Goal: Answer question/provide support

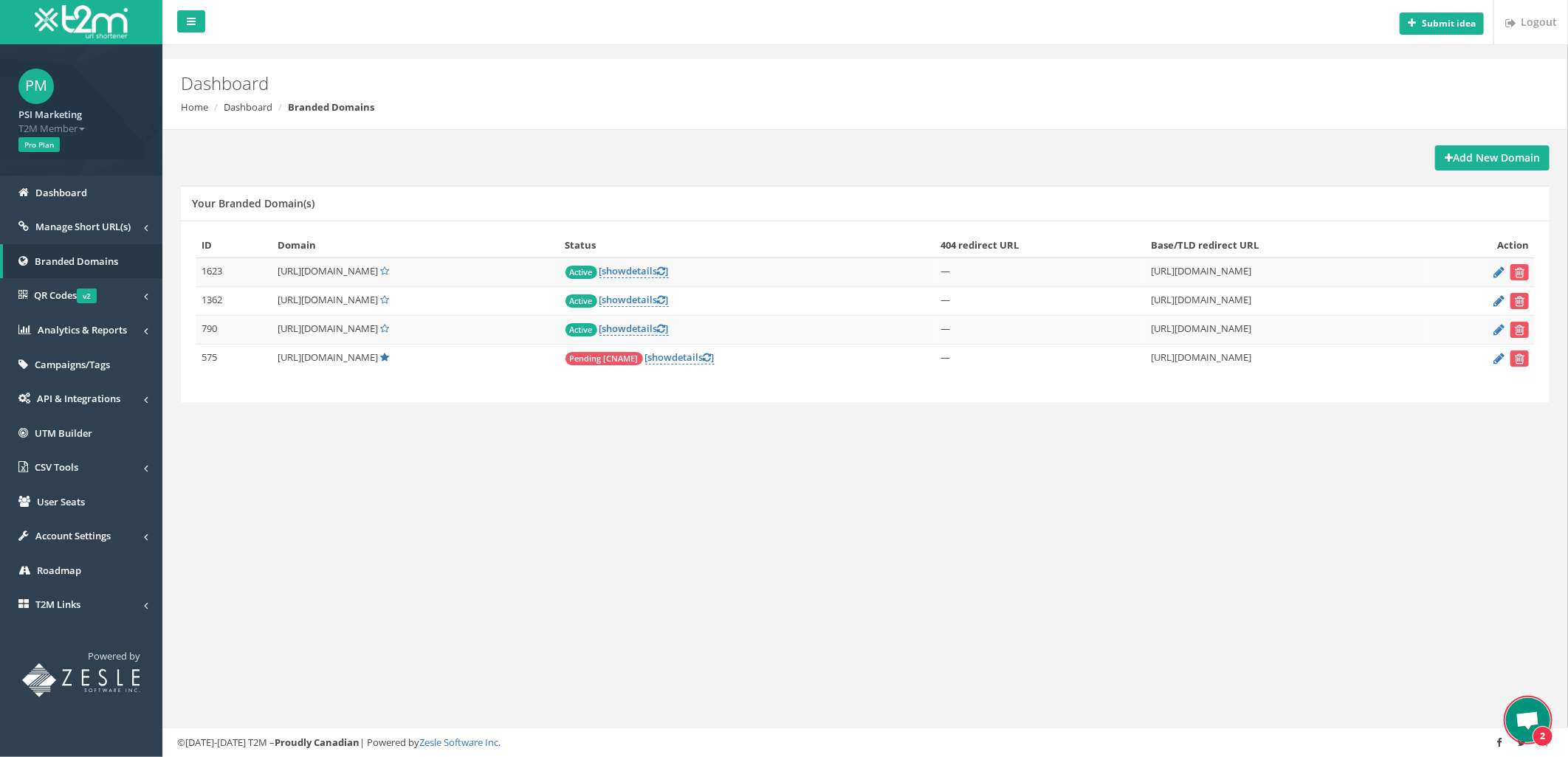
scroll to position [4695, 0]
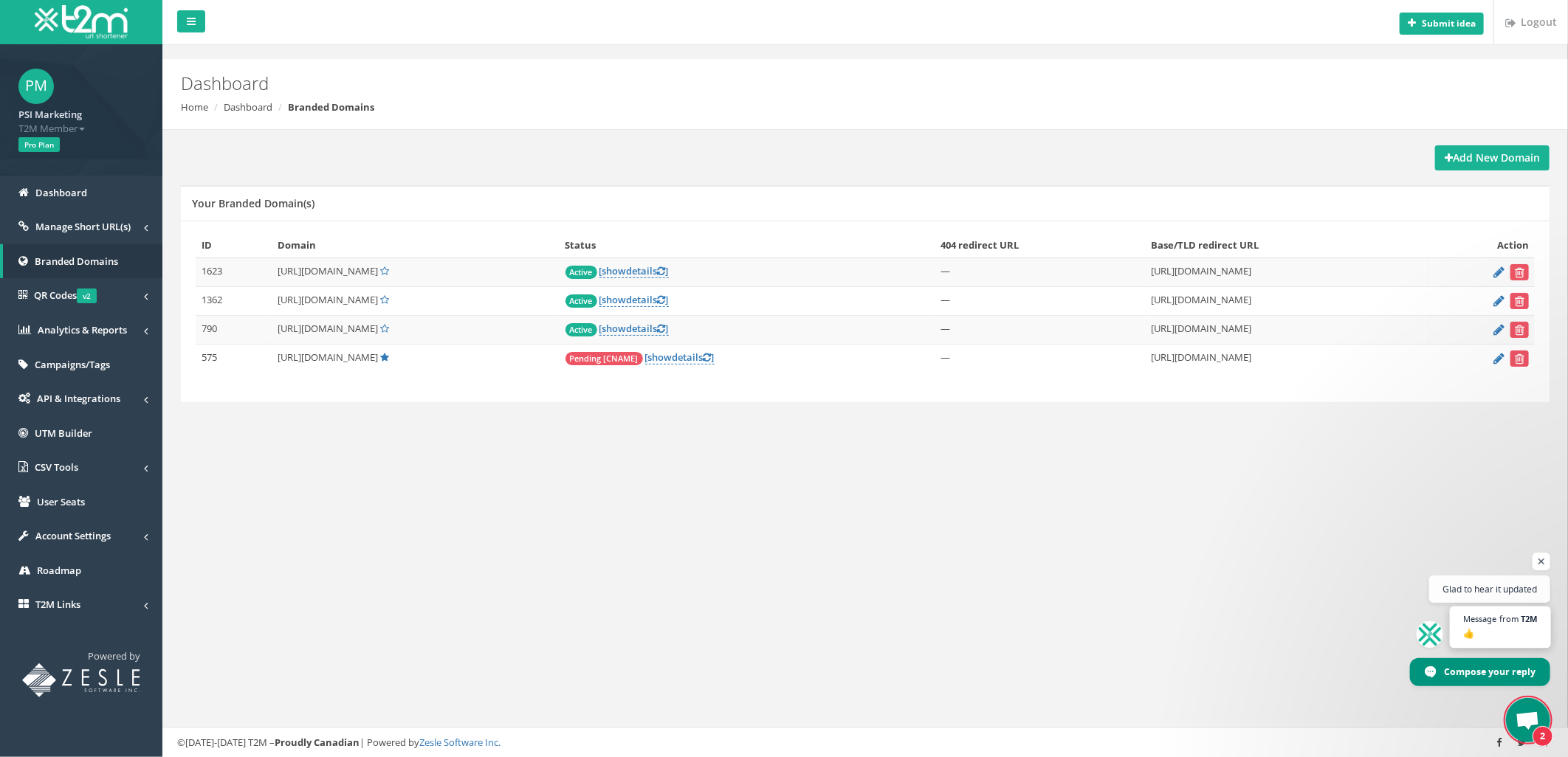
click at [1482, 624] on span "Message from T2M 👍" at bounding box center [1500, 627] width 101 height 42
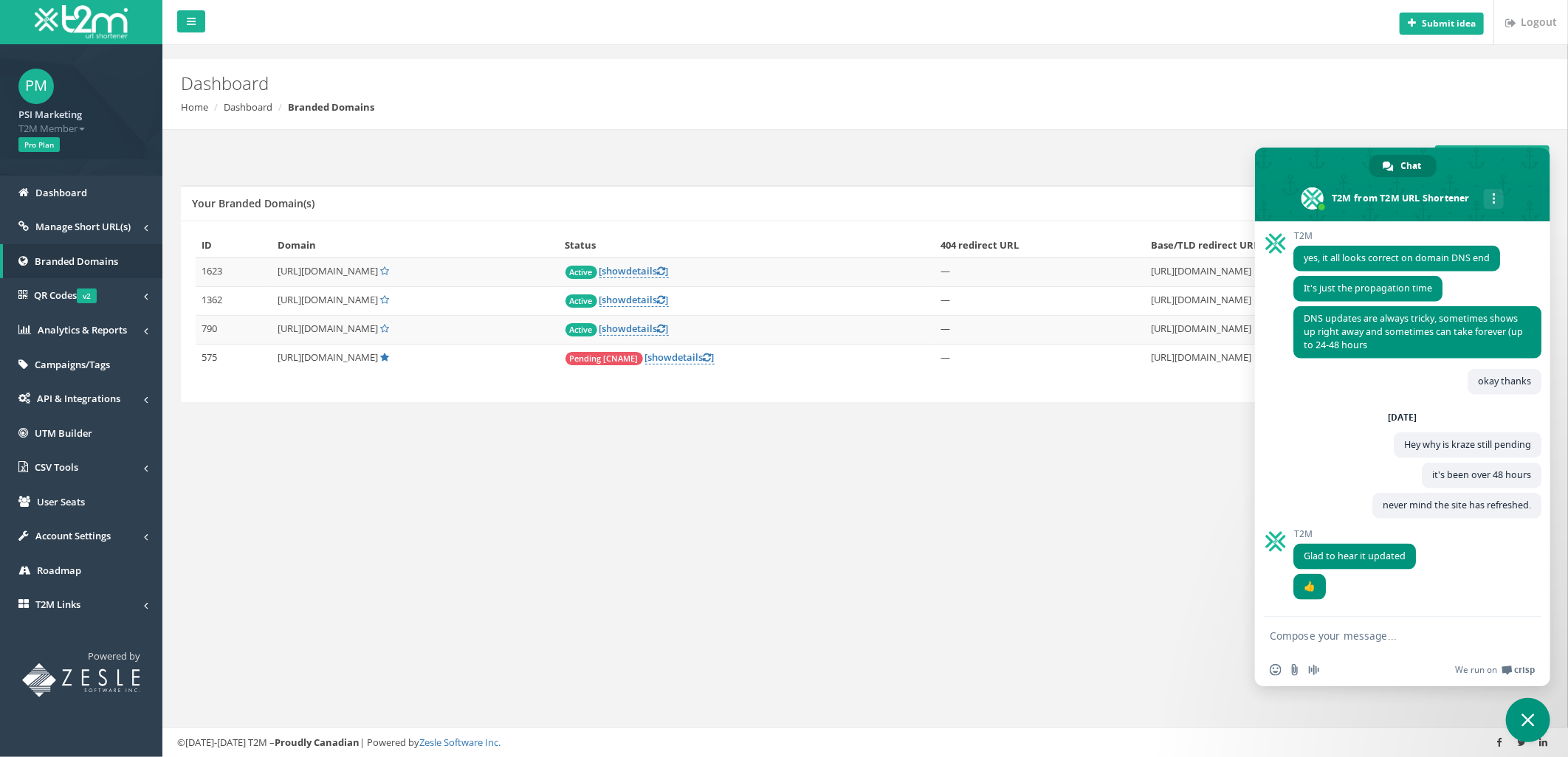
click at [1379, 646] on form at bounding box center [1387, 637] width 233 height 39
click at [1297, 629] on form at bounding box center [1387, 637] width 233 height 39
click at [715, 357] on link "[ show details ]" at bounding box center [680, 357] width 69 height 14
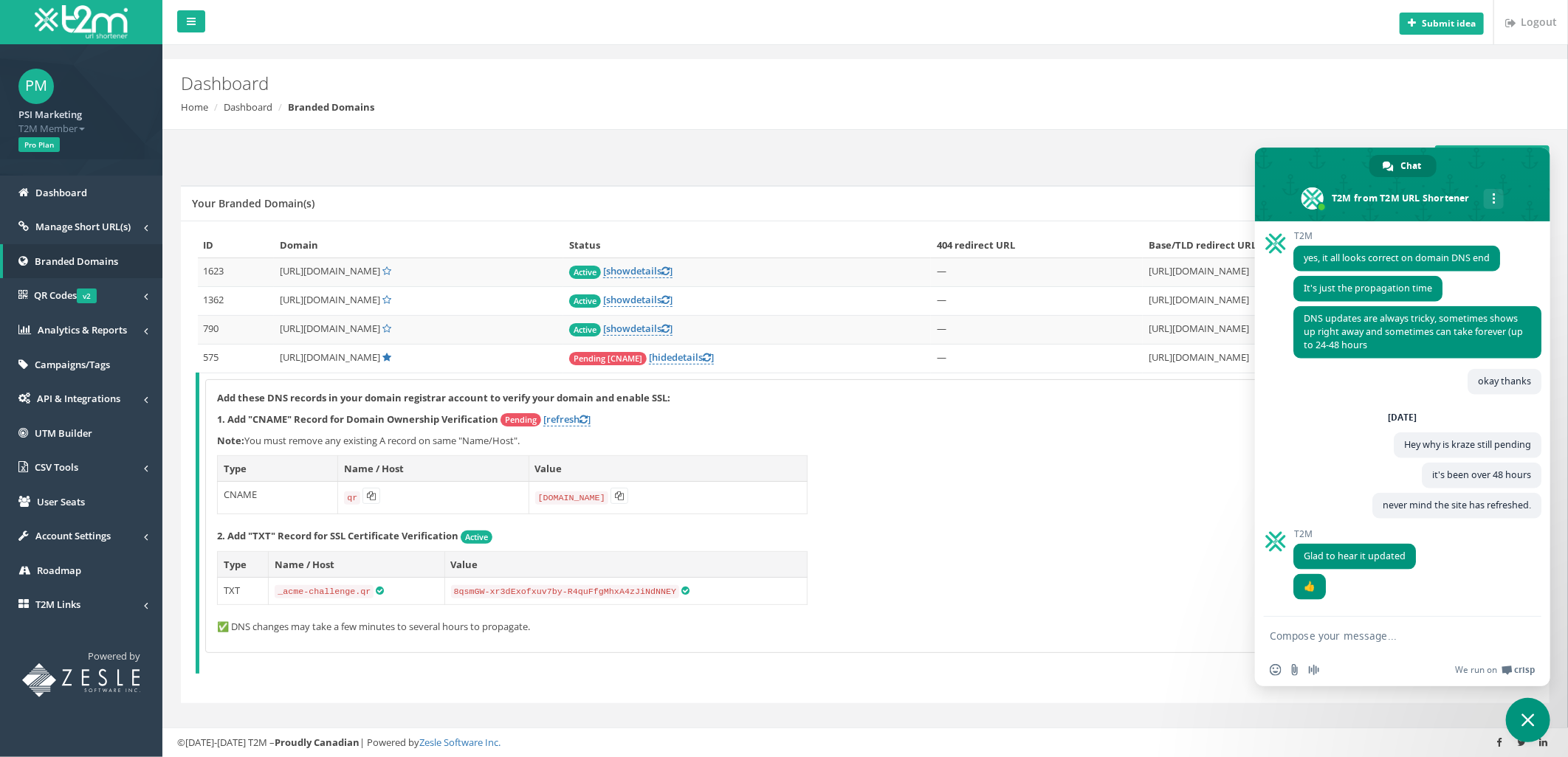
click at [1303, 638] on textarea "Compose your message..." at bounding box center [1387, 636] width 233 height 13
type textarea "n"
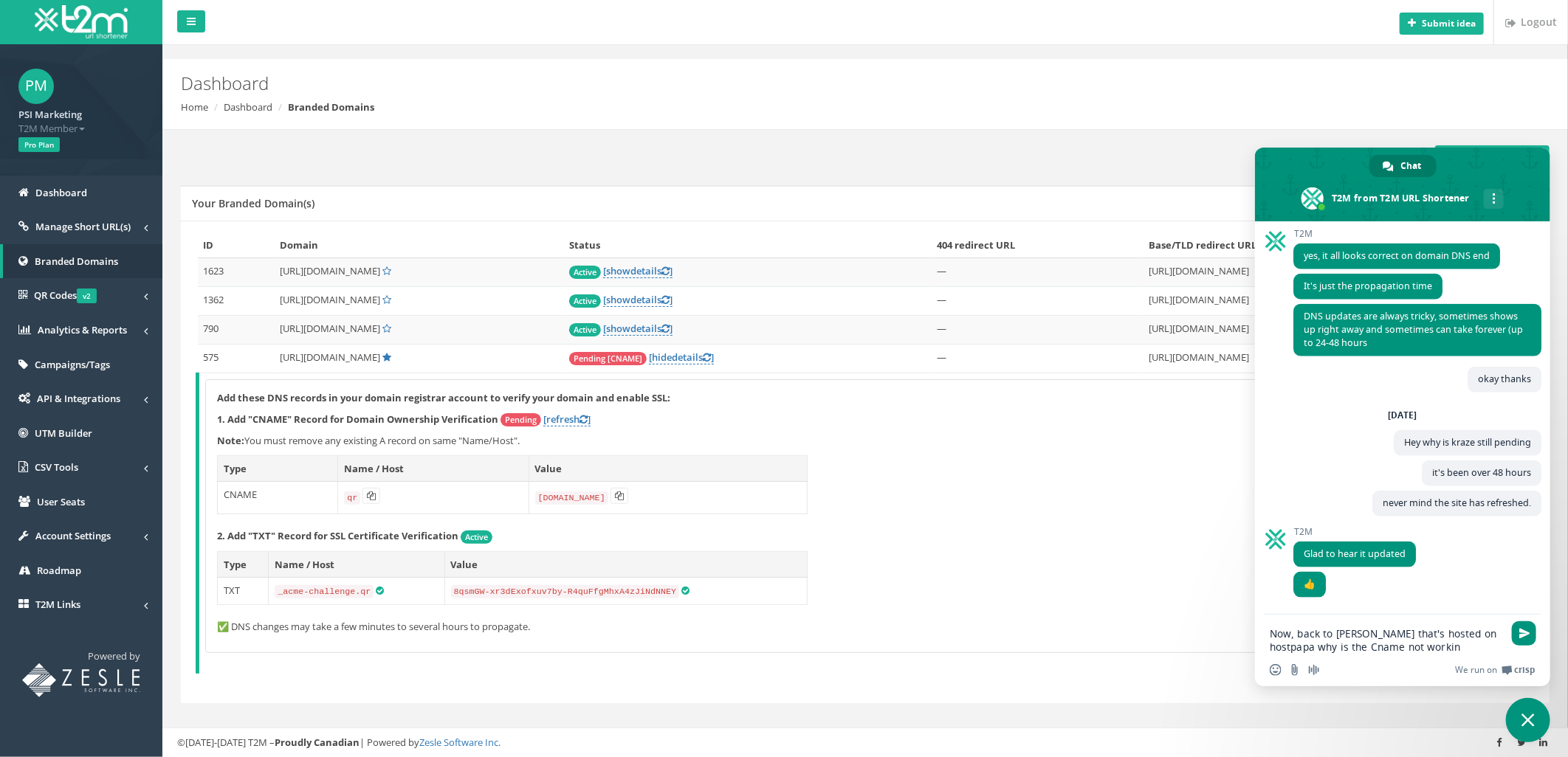
type textarea "Now, back to [PERSON_NAME] that's hosted on hostpapa why is the Cname not worki…"
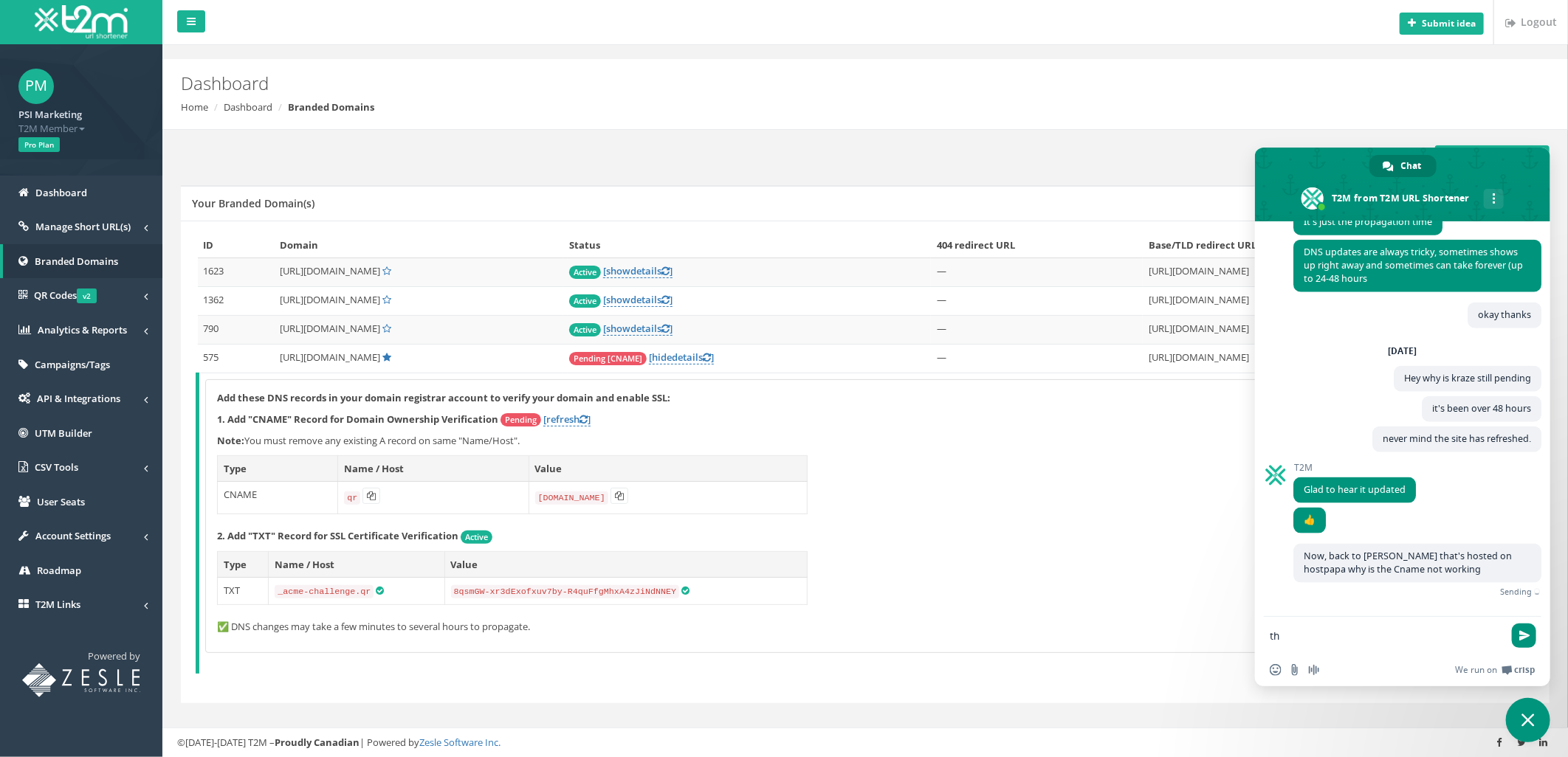
scroll to position [4746, 0]
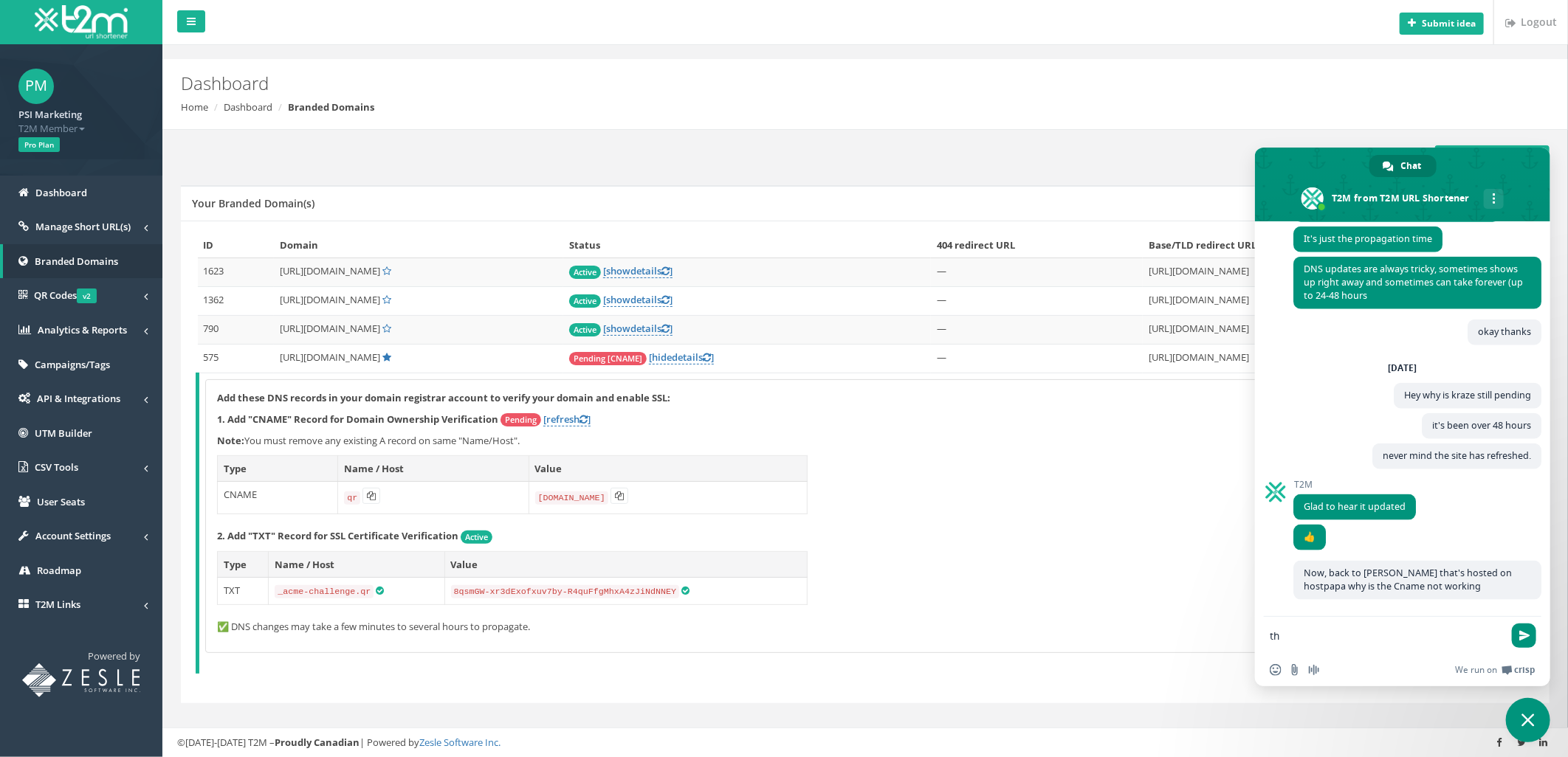
type textarea "t"
type textarea "r"
type textarea "the registrar saying it's t2m"
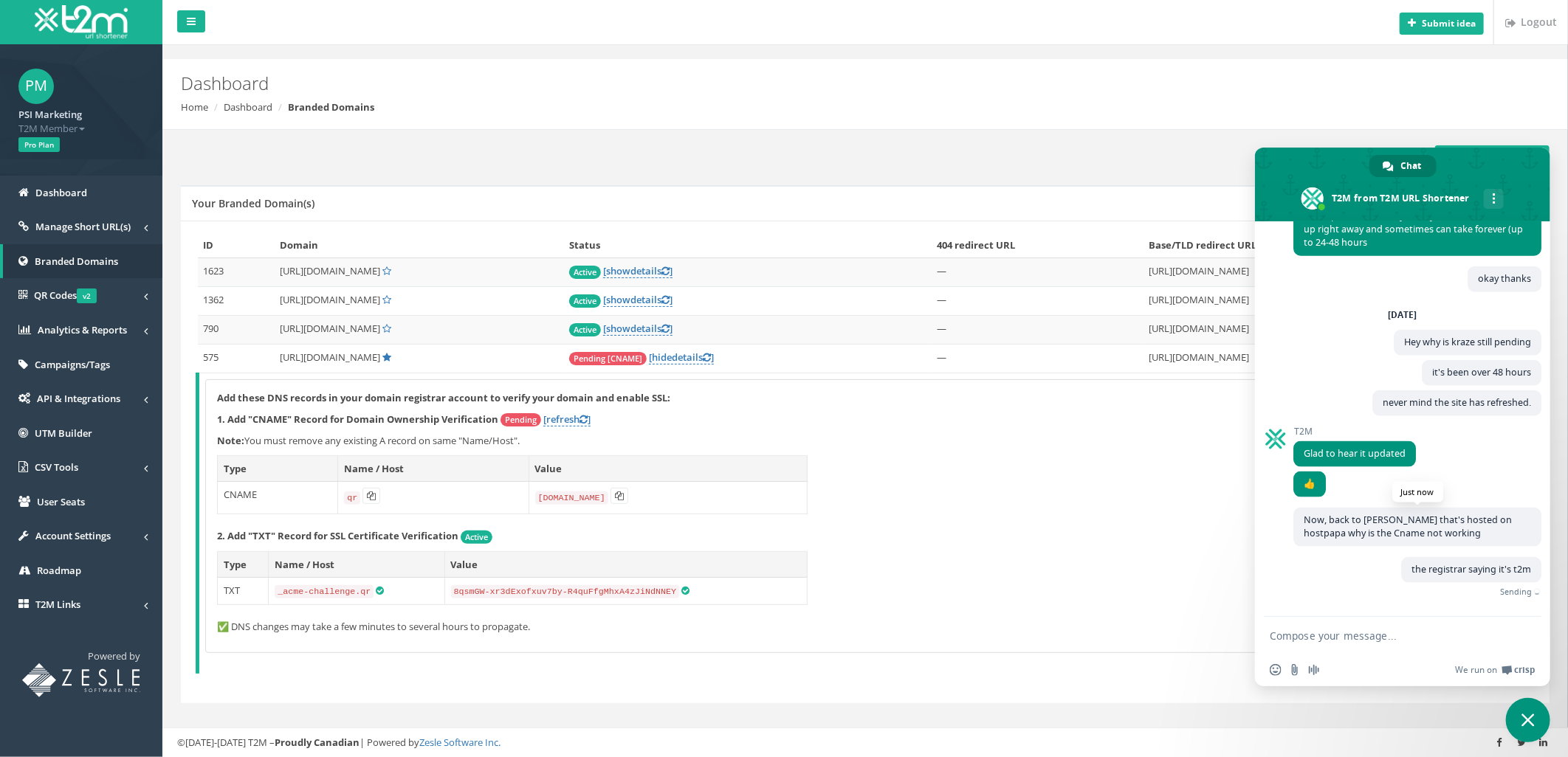
scroll to position [4776, 0]
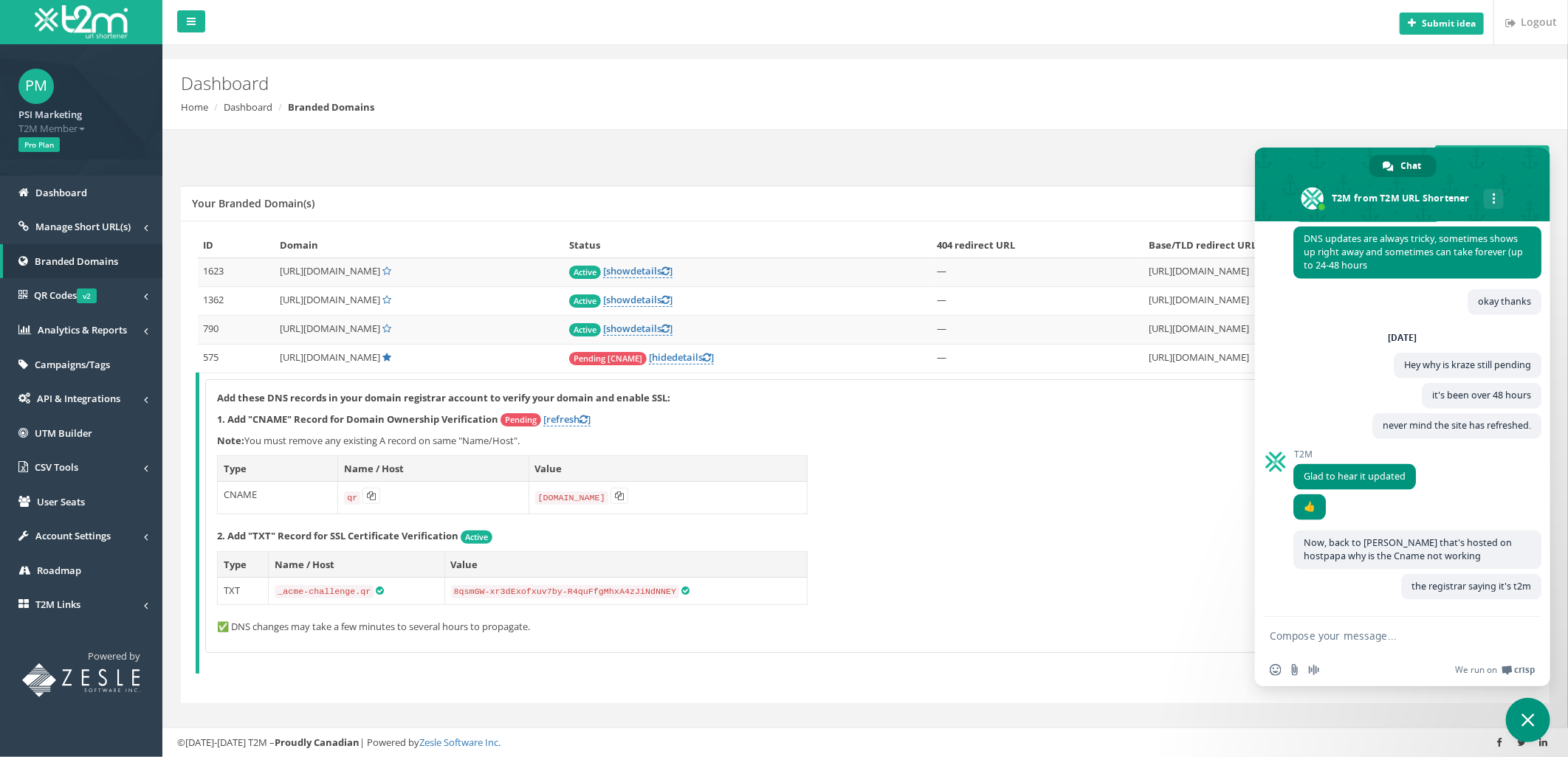
click at [1315, 645] on form at bounding box center [1387, 637] width 233 height 39
click at [370, 498] on icon at bounding box center [371, 495] width 9 height 9
click at [367, 500] on icon at bounding box center [371, 495] width 9 height 9
click at [617, 495] on icon at bounding box center [620, 495] width 9 height 9
click at [1371, 626] on form at bounding box center [1387, 637] width 233 height 39
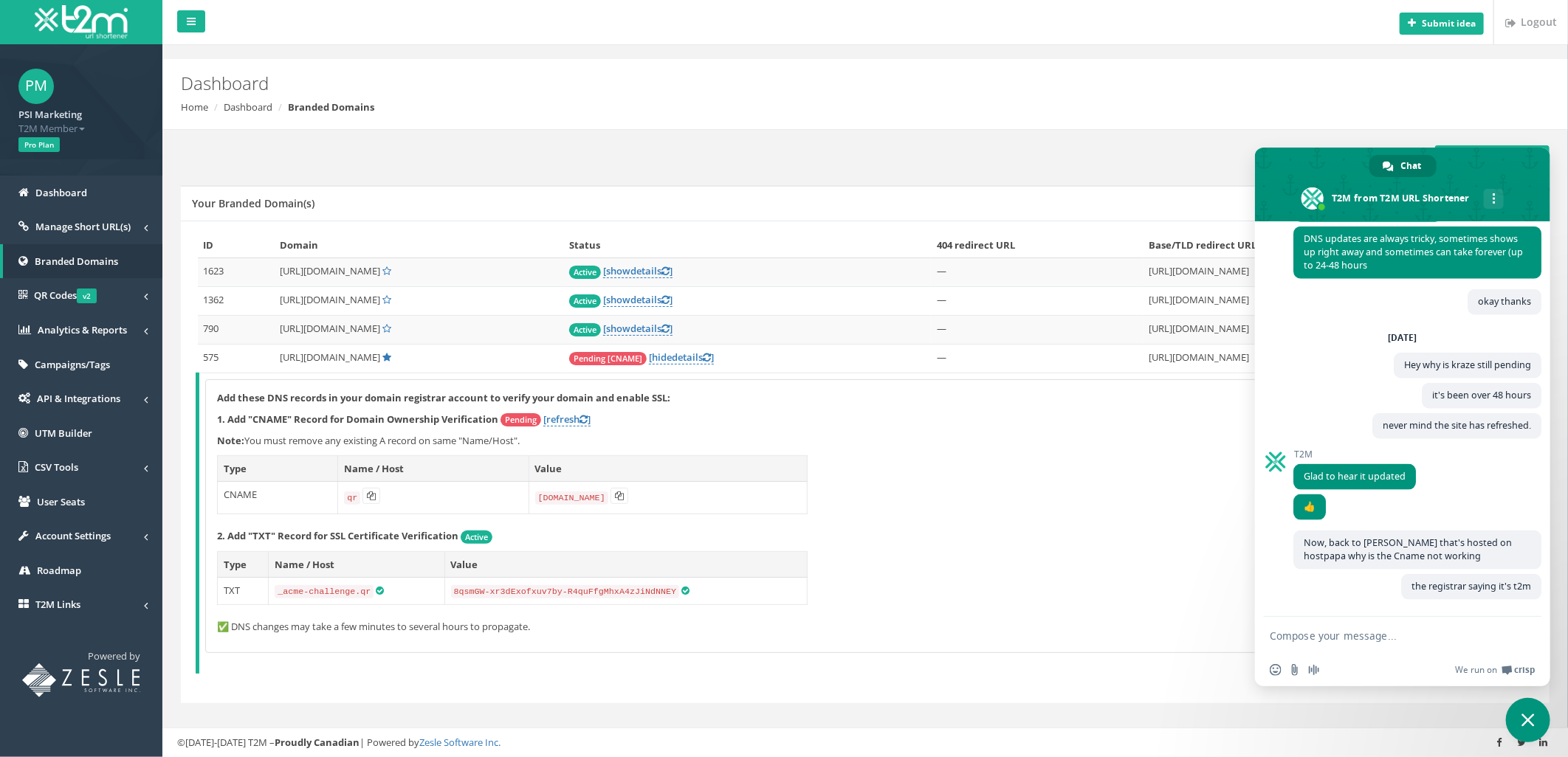
click at [1341, 635] on textarea "Compose your message..." at bounding box center [1387, 636] width 233 height 13
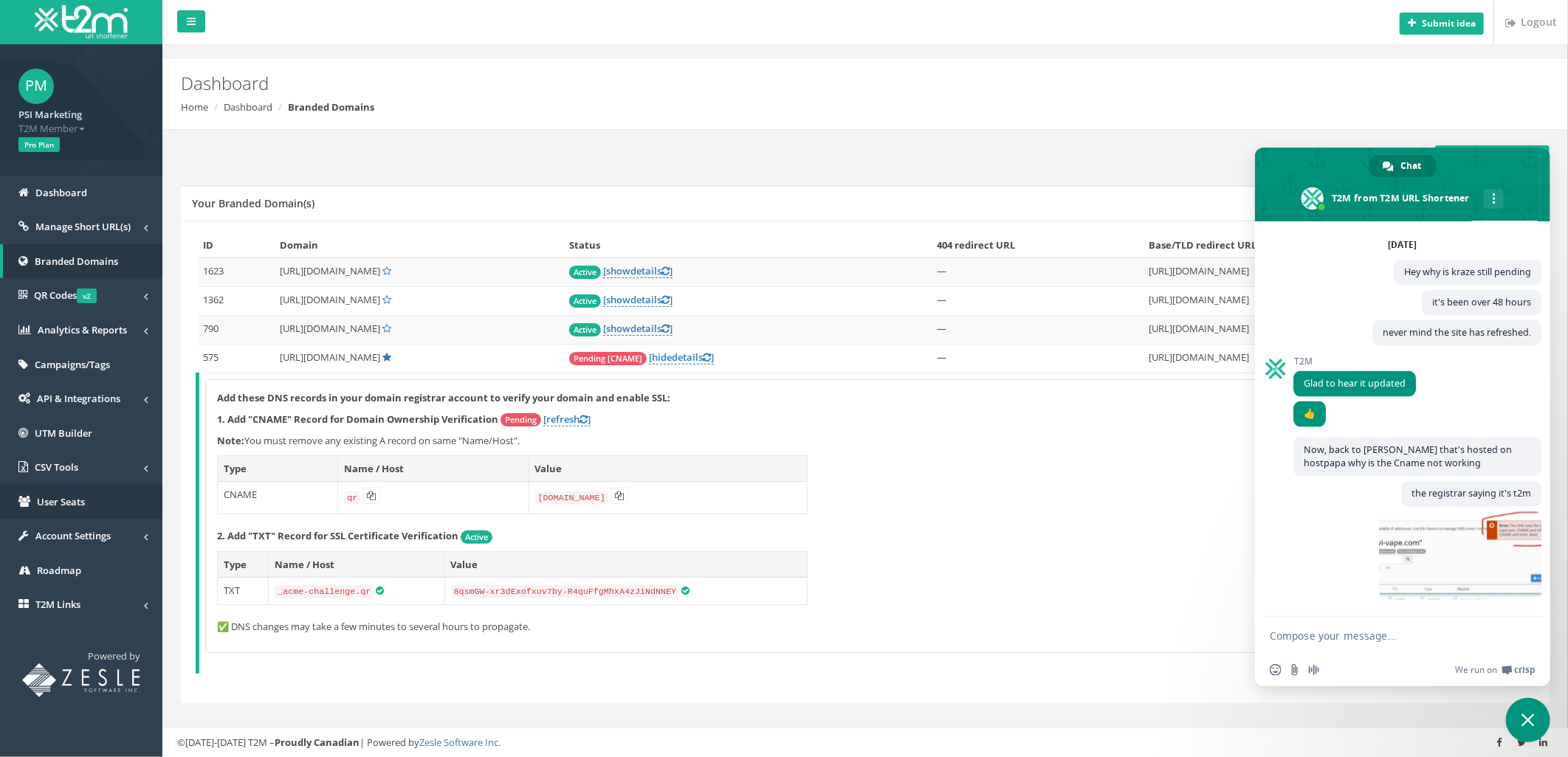
scroll to position [4869, 0]
click at [1400, 572] on span at bounding box center [1461, 556] width 163 height 89
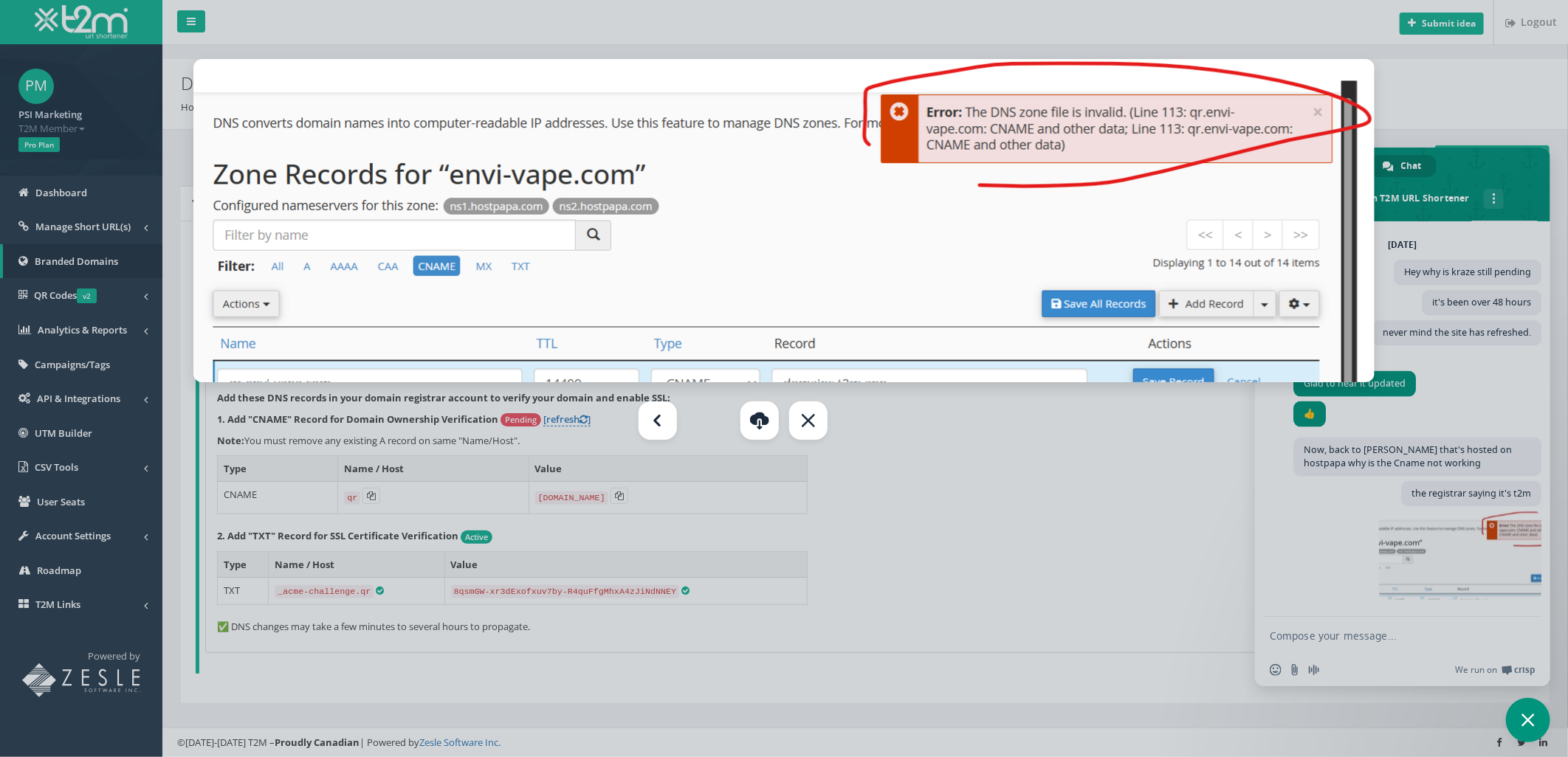
drag, startPoint x: 1307, startPoint y: 651, endPoint x: 1305, endPoint y: 639, distance: 12.2
click at [1307, 651] on div at bounding box center [784, 378] width 1568 height 757
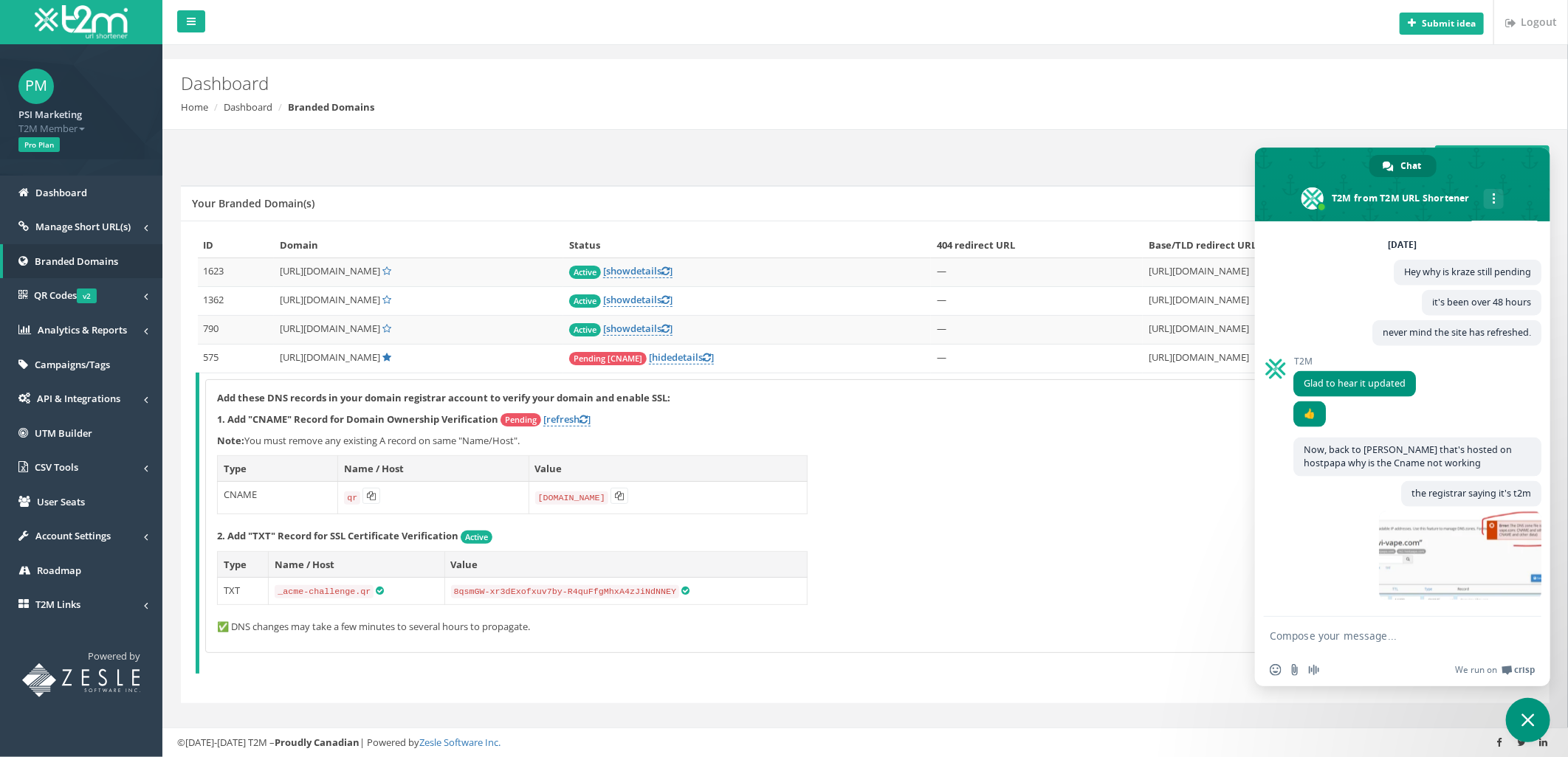
click at [1305, 639] on textarea "Compose your message..." at bounding box center [1387, 636] width 233 height 13
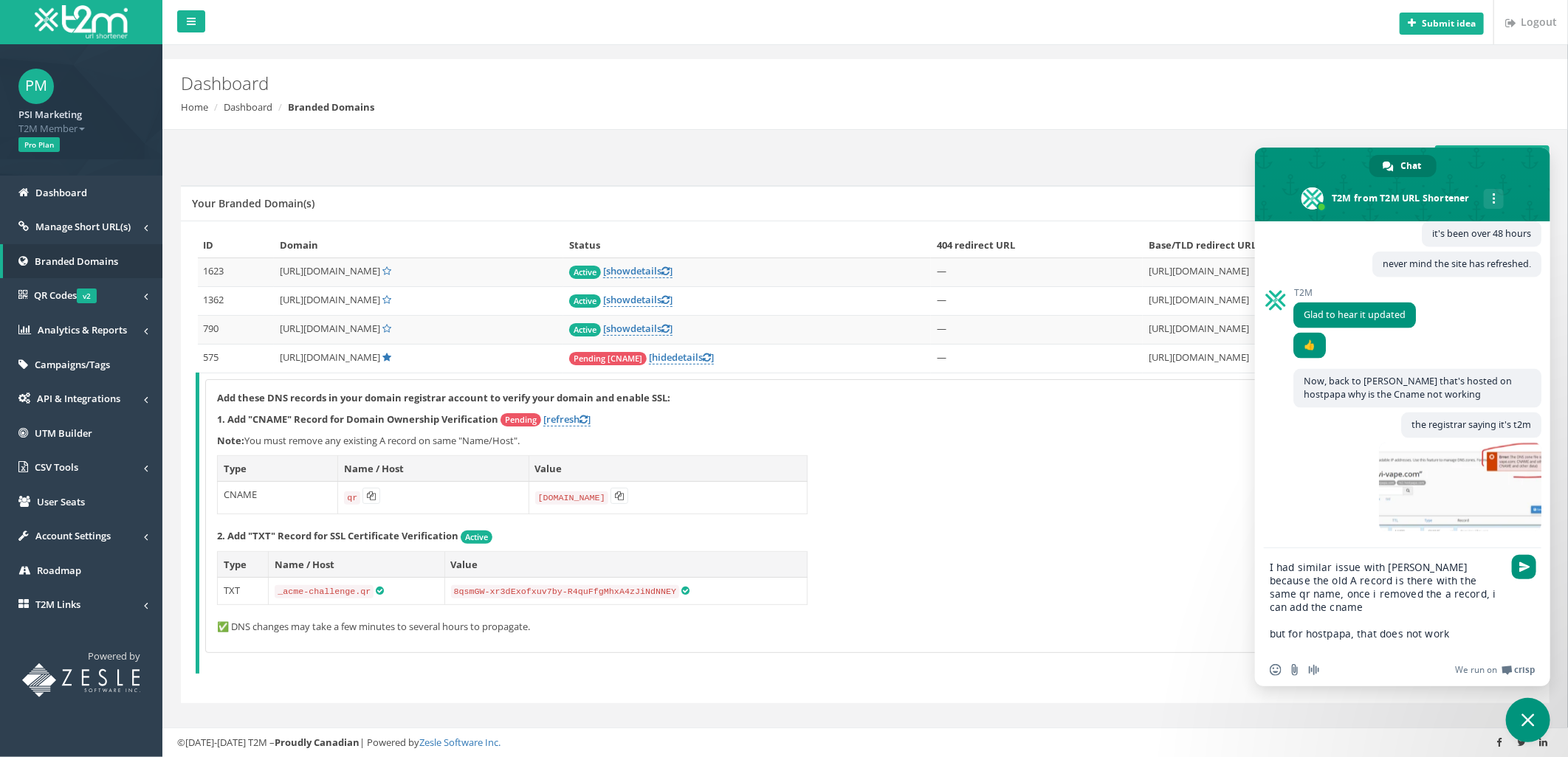
paste textarea "Compose your message..."
type textarea "I had similar issue with [PERSON_NAME] because the old A record is there with t…"
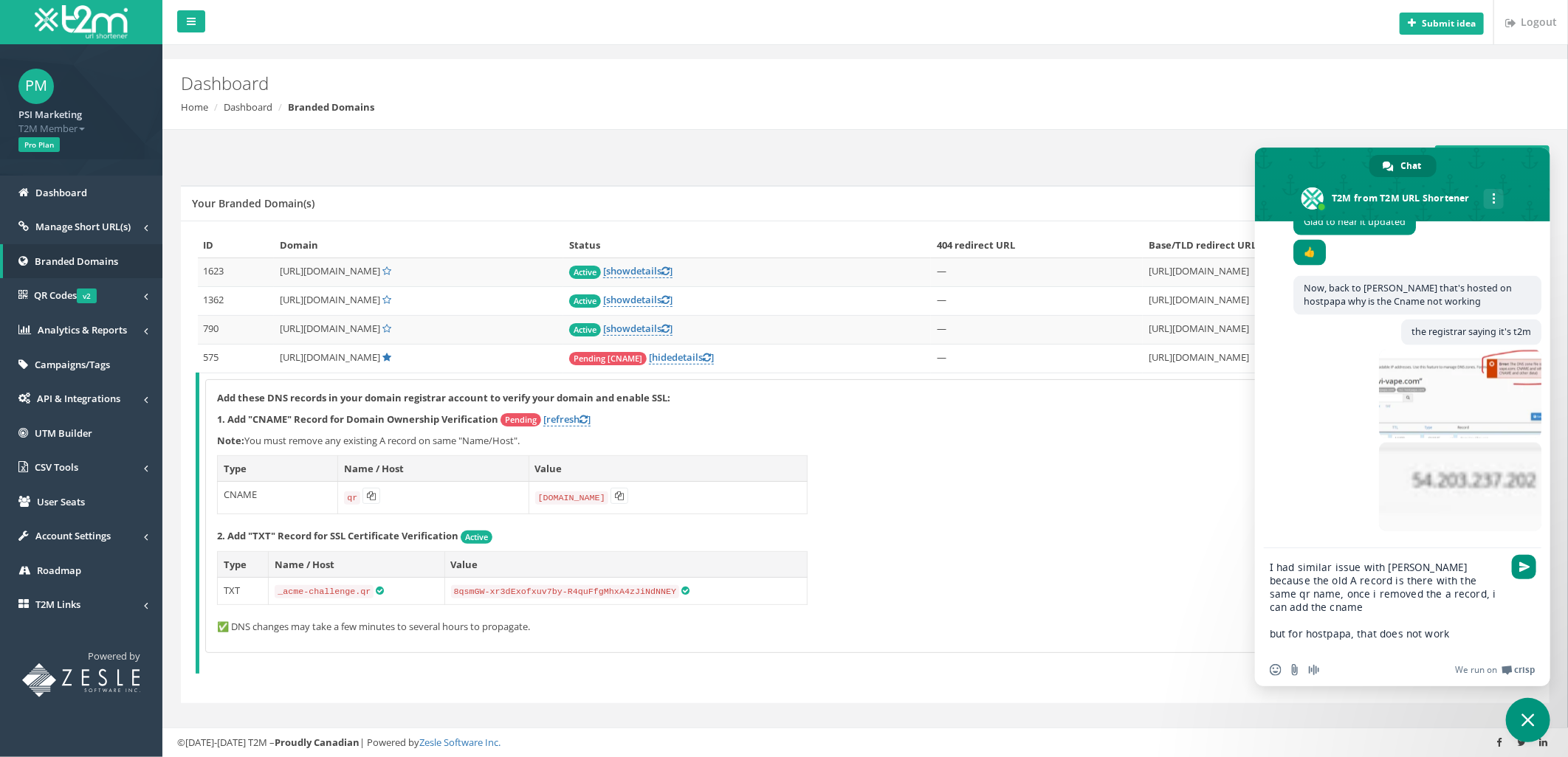
scroll to position [5030, 0]
click at [1527, 566] on span "Send" at bounding box center [1525, 567] width 11 height 11
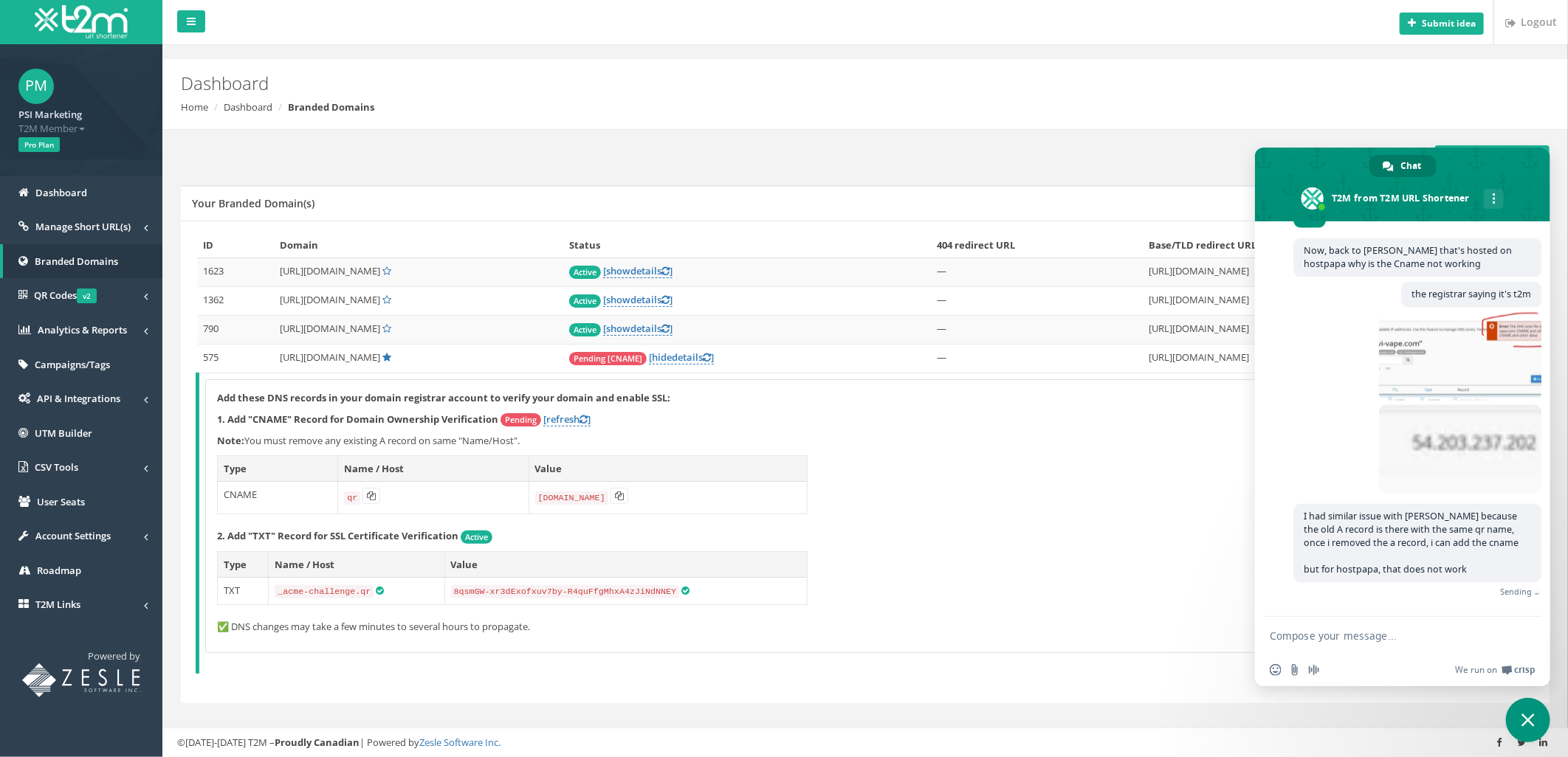
scroll to position [5050, 0]
